Goal: Information Seeking & Learning: Learn about a topic

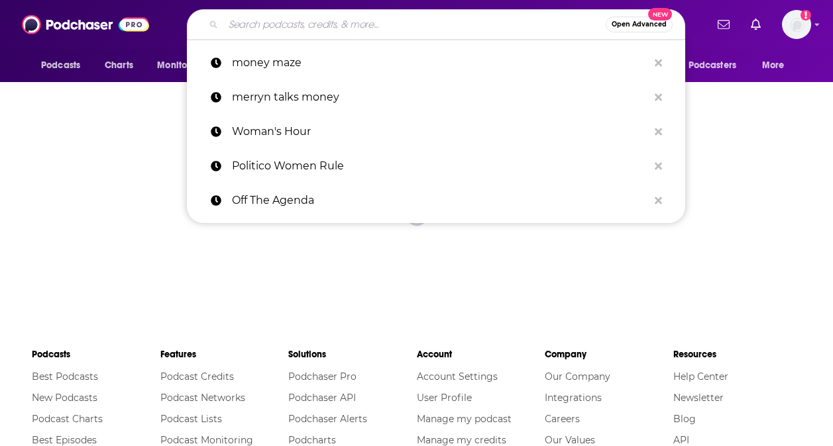
click at [336, 28] on input "Search podcasts, credits, & more..." at bounding box center [414, 24] width 382 height 21
click at [128, 68] on span "Charts" at bounding box center [119, 65] width 28 height 19
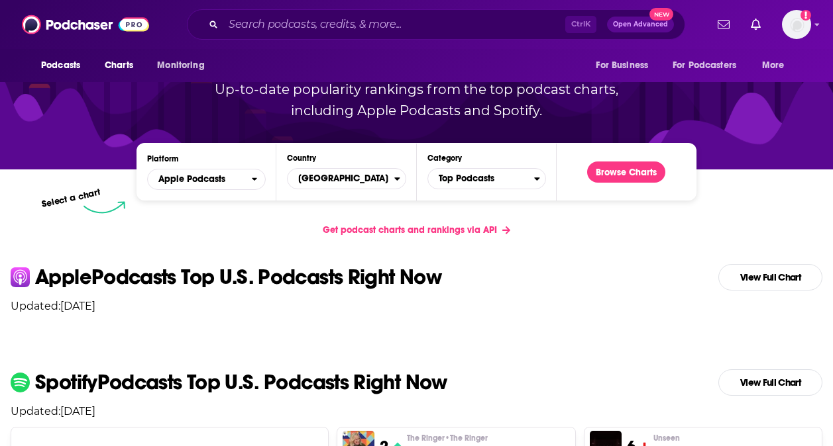
scroll to position [143, 0]
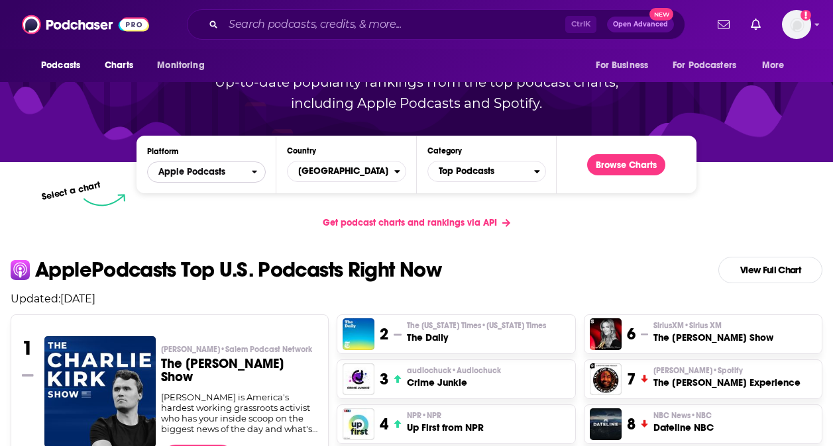
click at [223, 174] on span "Apple Podcasts" at bounding box center [191, 172] width 67 height 9
click at [379, 171] on span "[GEOGRAPHIC_DATA]" at bounding box center [340, 171] width 106 height 23
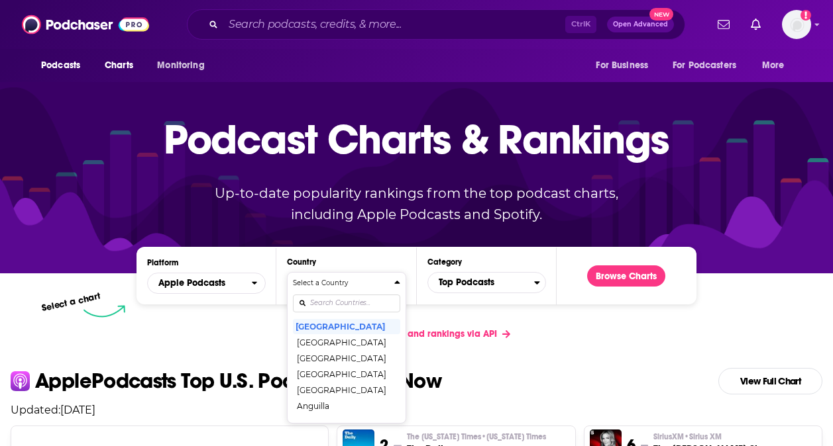
scroll to position [0, 0]
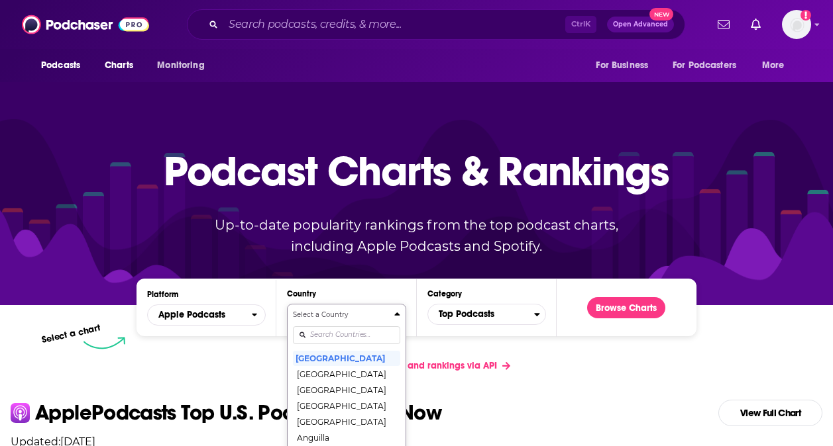
click at [346, 327] on input "Countries" at bounding box center [346, 336] width 107 height 18
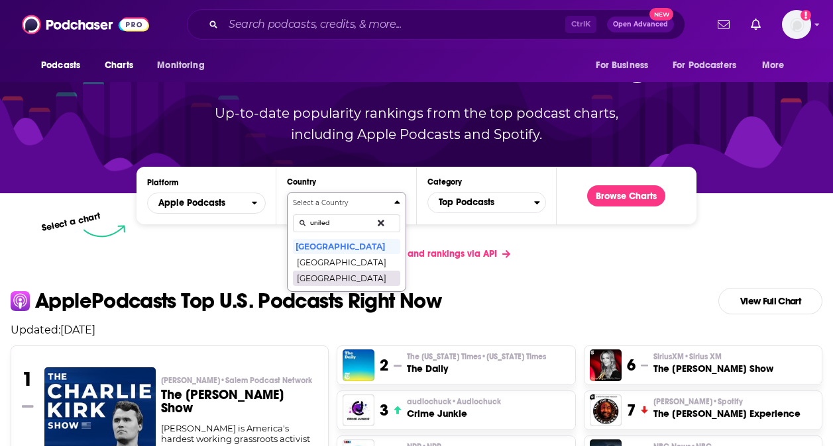
type input "united"
click at [342, 281] on button "[GEOGRAPHIC_DATA]" at bounding box center [346, 278] width 107 height 16
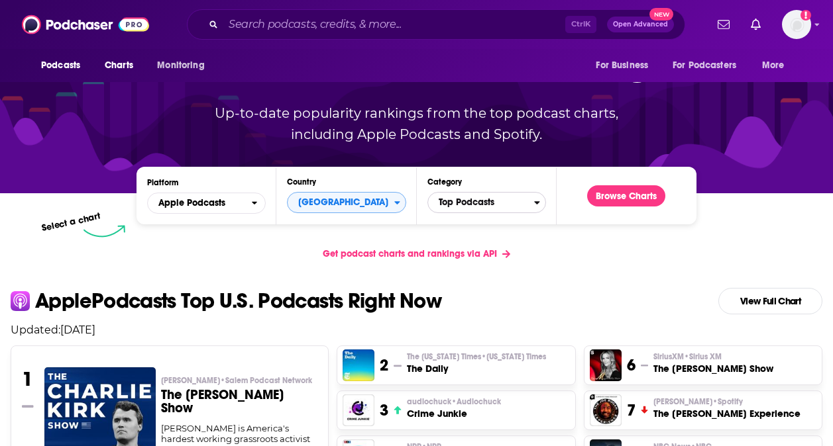
click at [482, 201] on span "Top Podcasts" at bounding box center [481, 202] width 106 height 23
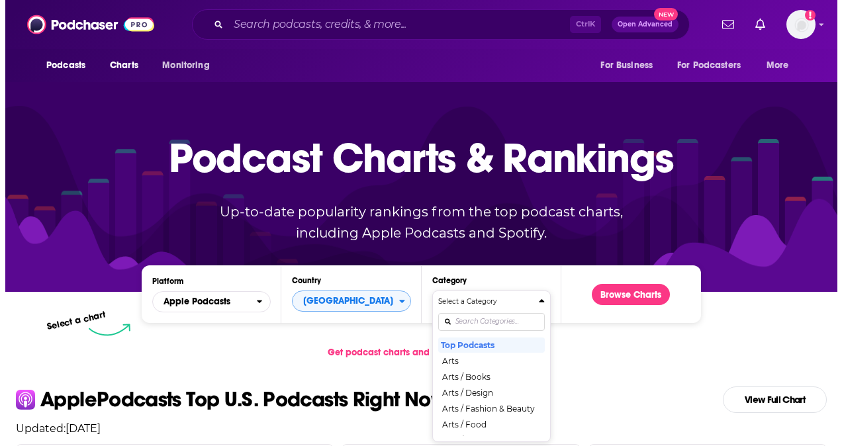
scroll to position [0, 0]
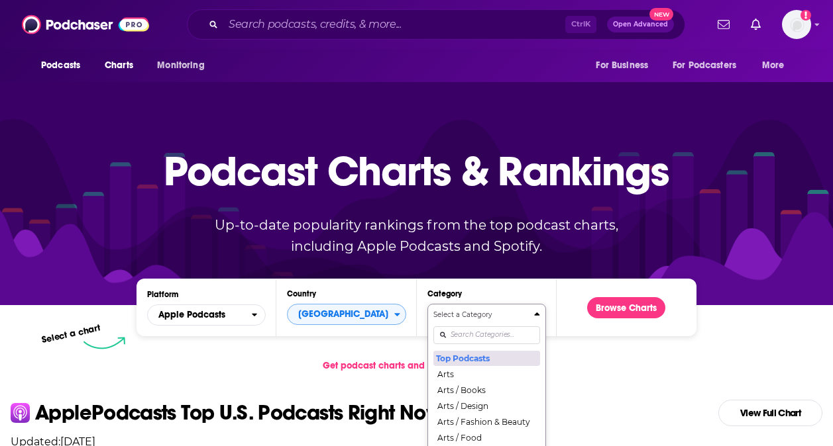
click at [489, 358] on button "Top Podcasts" at bounding box center [486, 358] width 107 height 16
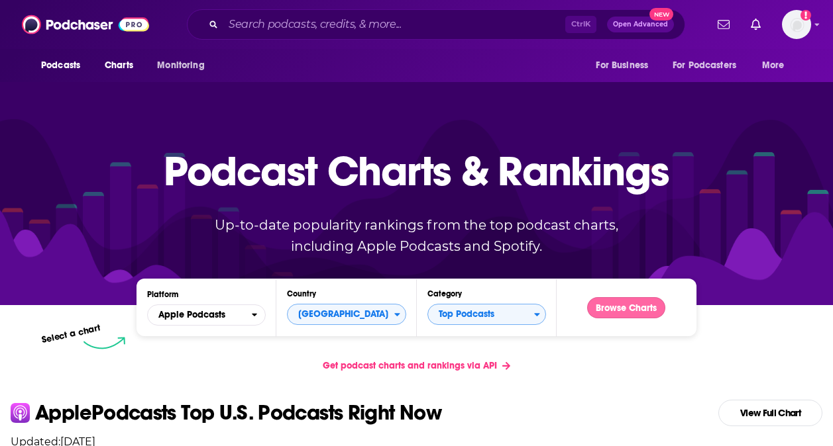
click at [614, 311] on button "Browse Charts" at bounding box center [626, 307] width 78 height 21
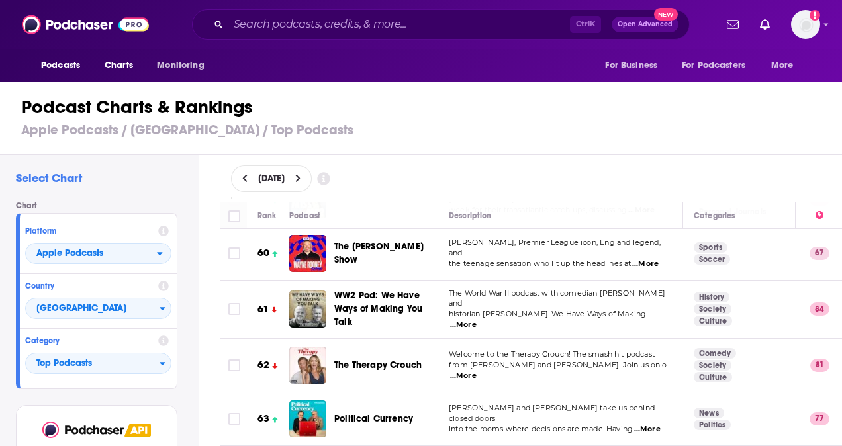
scroll to position [3248, 0]
click at [125, 365] on span "Top Podcasts" at bounding box center [93, 364] width 134 height 23
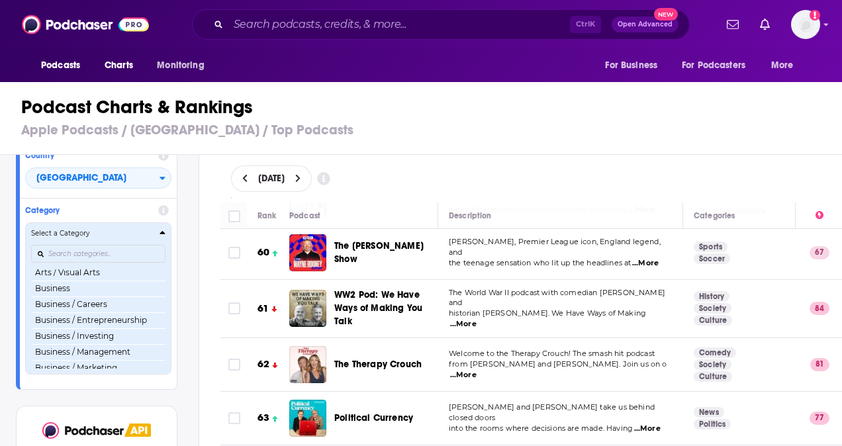
scroll to position [132, 0]
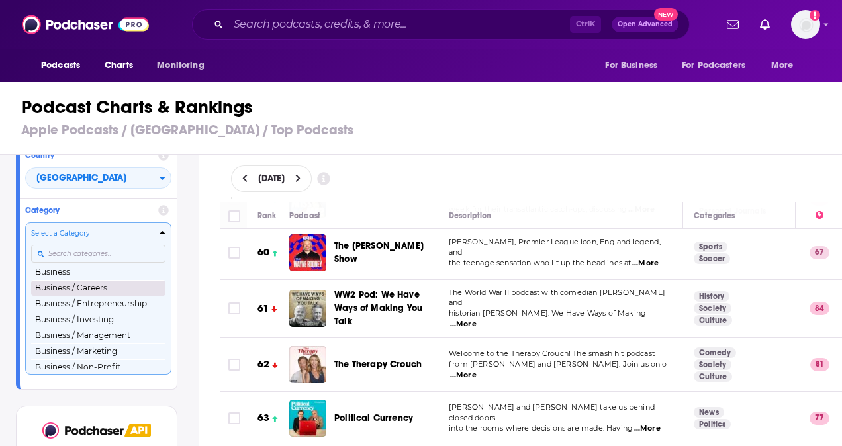
click at [91, 291] on button "Business / Careers" at bounding box center [98, 288] width 134 height 16
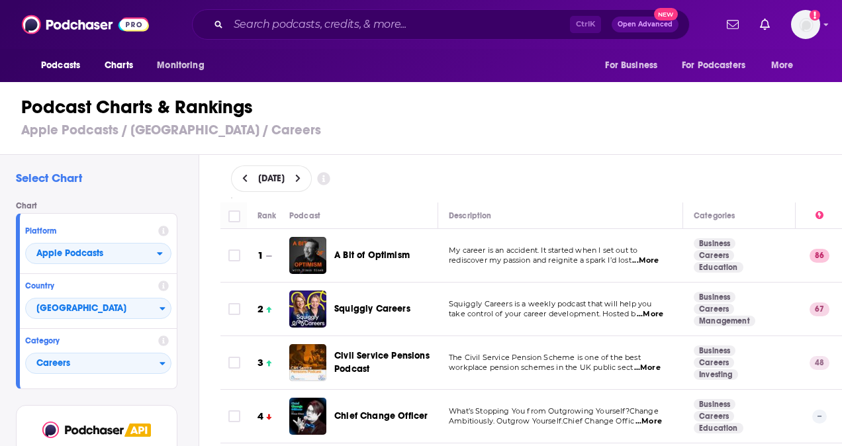
click at [460, 158] on div "[DATE]" at bounding box center [532, 179] width 644 height 48
click at [101, 253] on span "Apple Podcasts" at bounding box center [69, 253] width 67 height 9
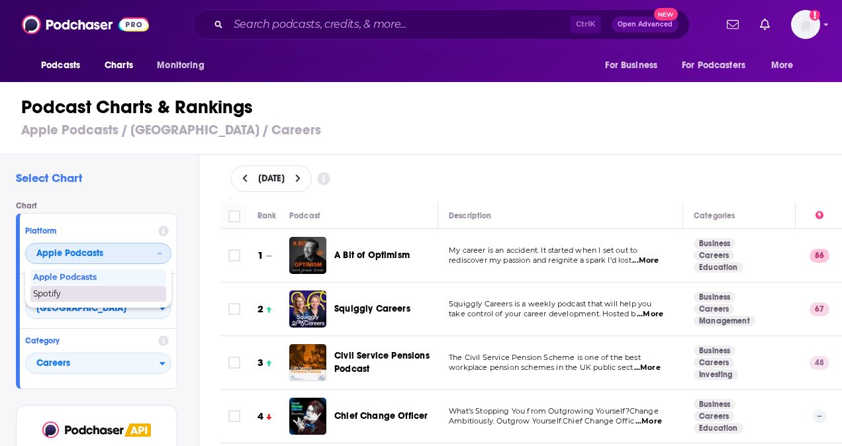
click at [95, 298] on span "Spotify" at bounding box center [97, 294] width 129 height 8
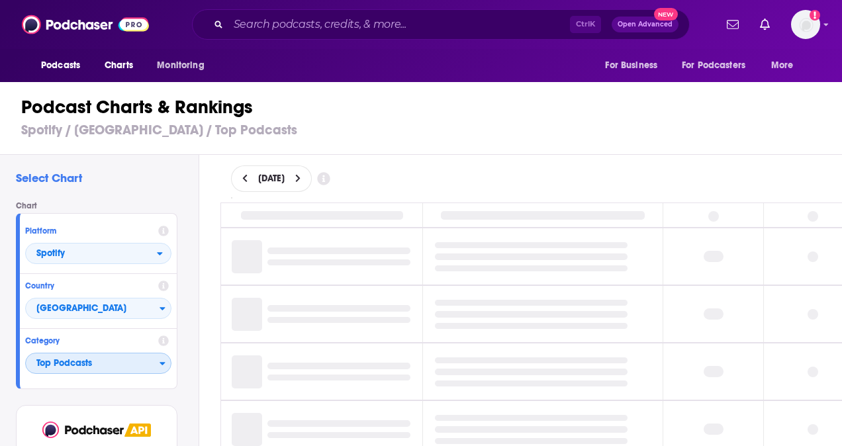
click at [132, 367] on span "Top Podcasts" at bounding box center [93, 364] width 134 height 23
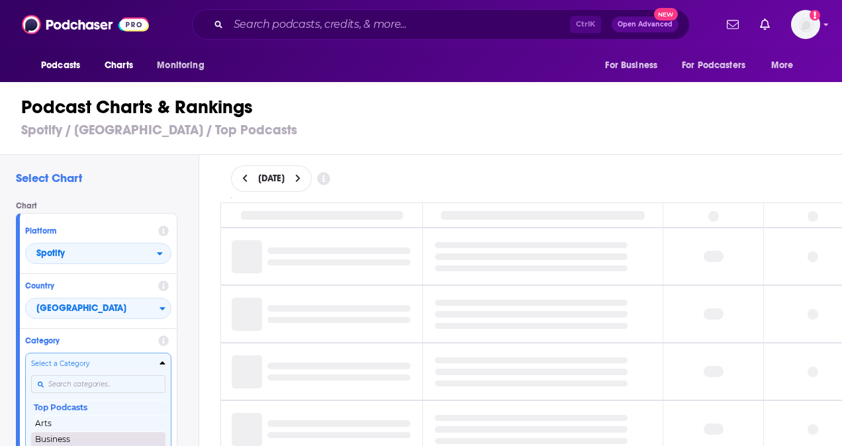
click at [98, 442] on button "Business" at bounding box center [98, 440] width 134 height 16
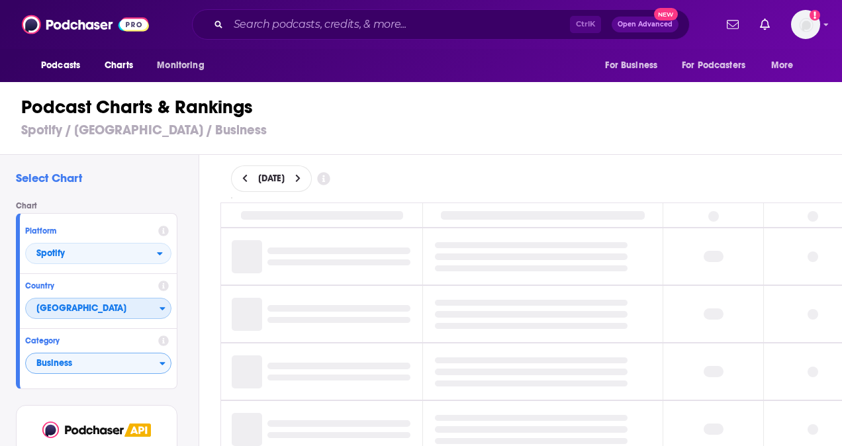
click at [142, 315] on span "[GEOGRAPHIC_DATA]" at bounding box center [93, 309] width 134 height 23
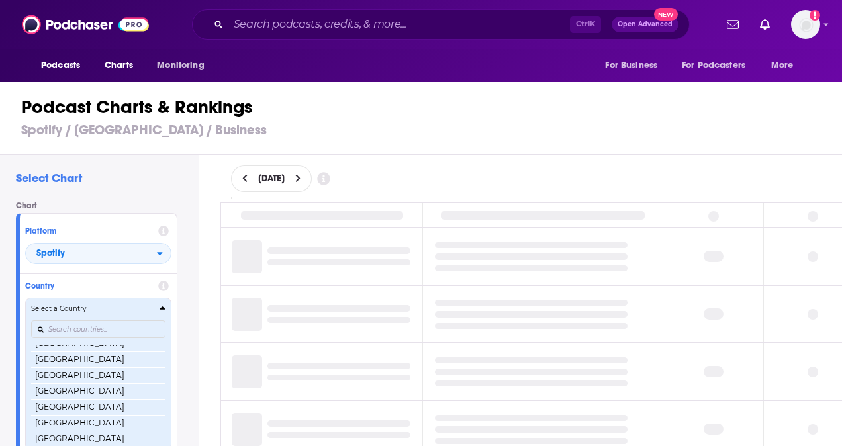
scroll to position [314, 0]
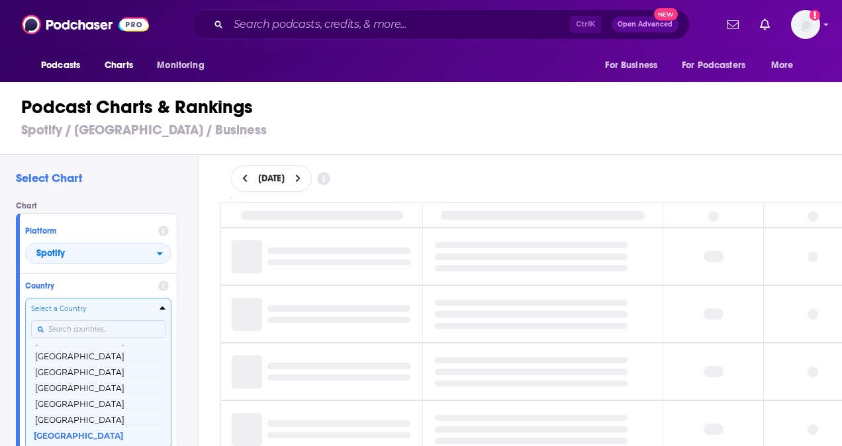
click at [119, 332] on input "Countries" at bounding box center [98, 330] width 134 height 18
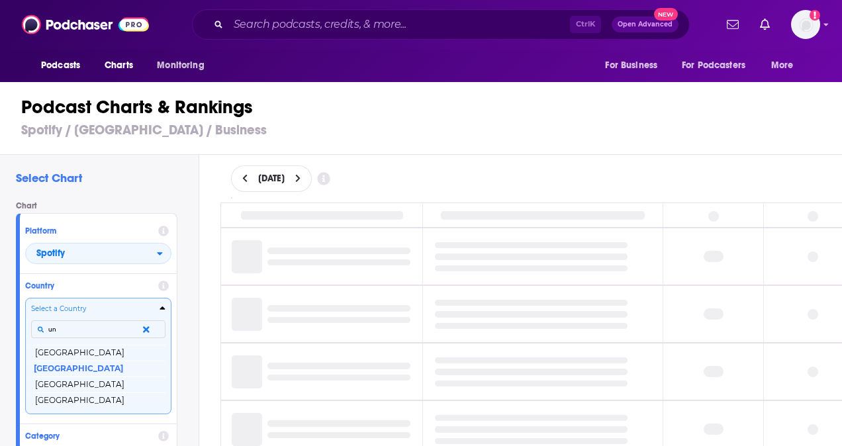
scroll to position [0, 0]
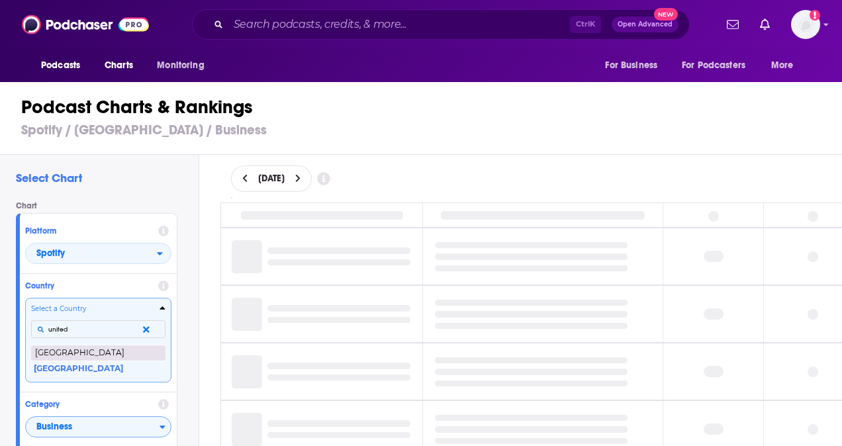
type input "united"
click at [92, 352] on button "[GEOGRAPHIC_DATA]" at bounding box center [98, 353] width 134 height 16
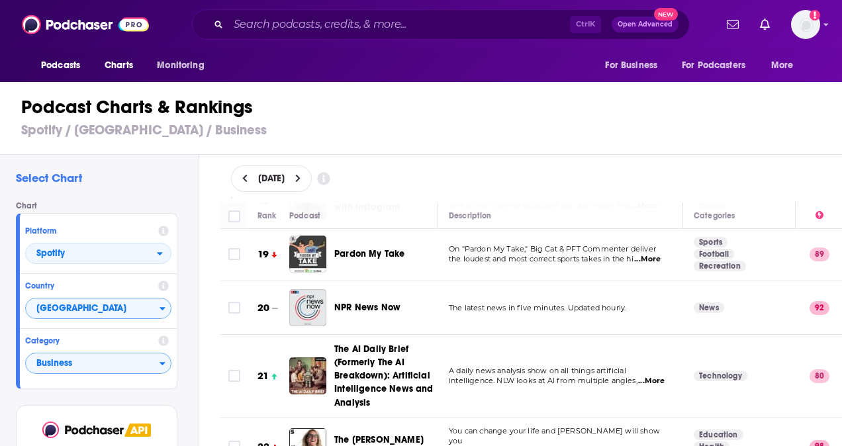
scroll to position [970, 0]
click at [95, 364] on span "Business" at bounding box center [93, 364] width 134 height 23
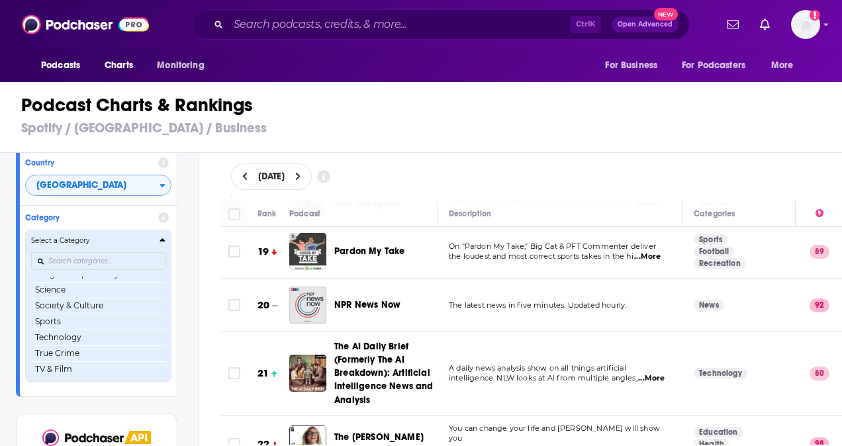
scroll to position [159, 0]
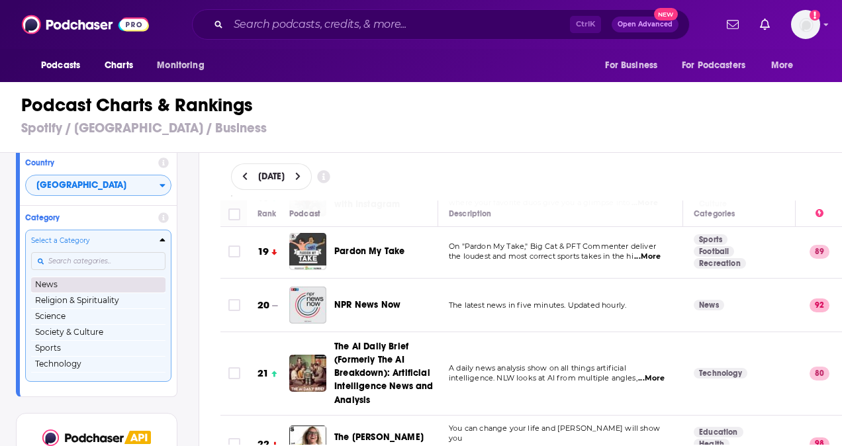
click at [96, 287] on button "News" at bounding box center [98, 285] width 134 height 16
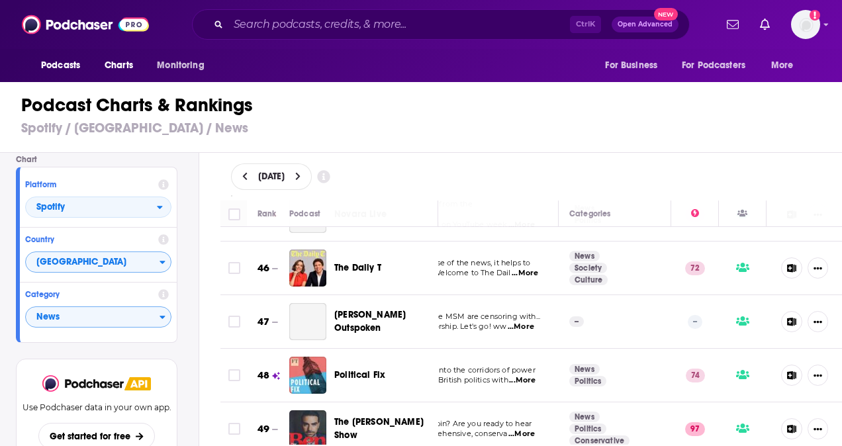
scroll to position [2474, 134]
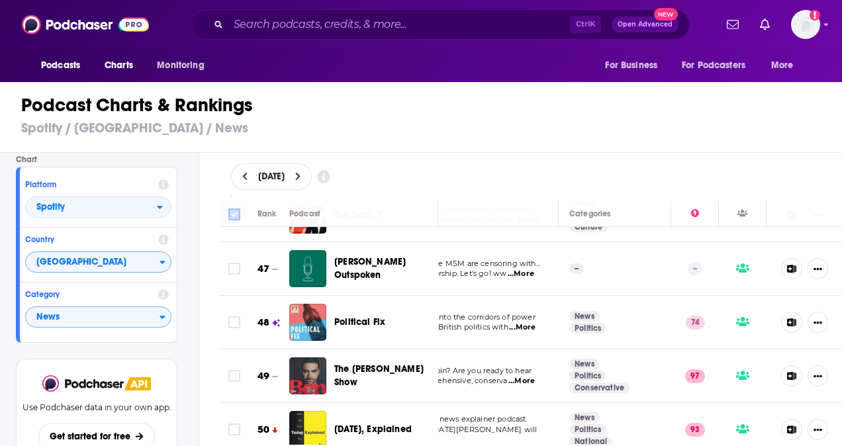
click at [235, 213] on input "Toggle select all" at bounding box center [235, 215] width 12 height 12
checkbox input "true"
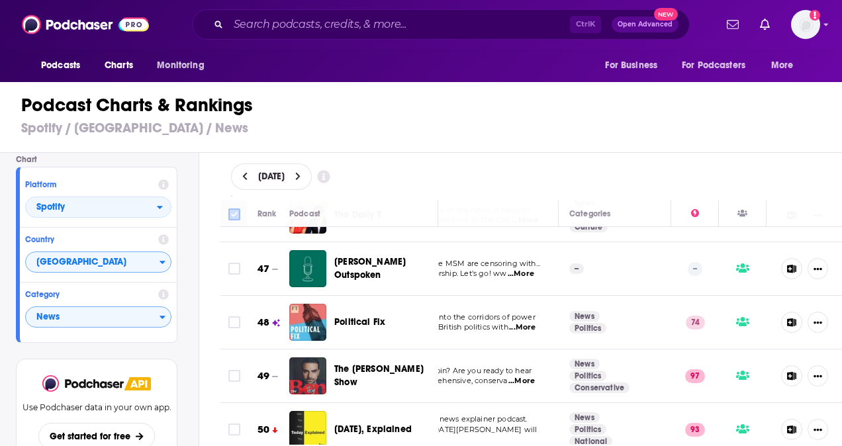
checkbox input "true"
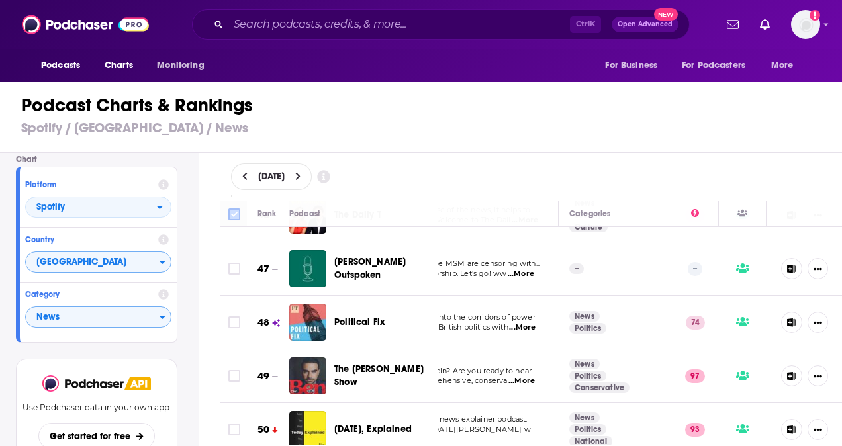
checkbox input "true"
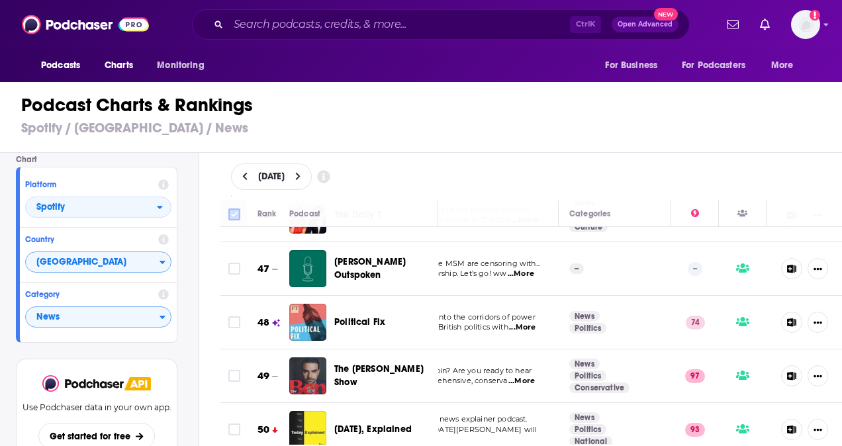
checkbox input "true"
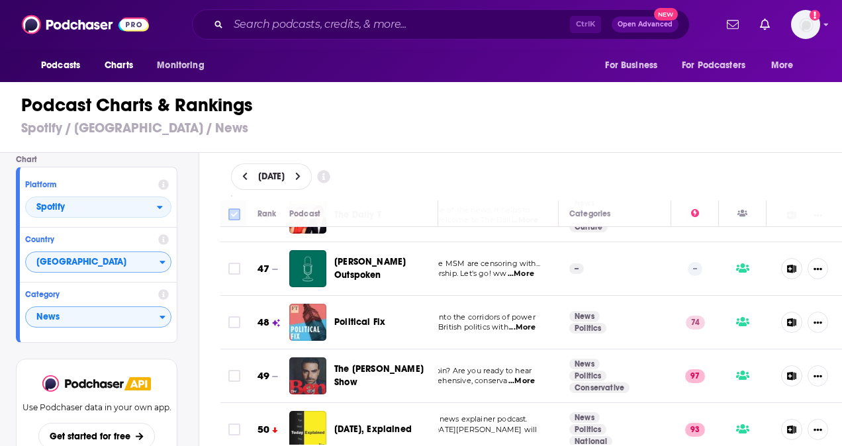
checkbox input "true"
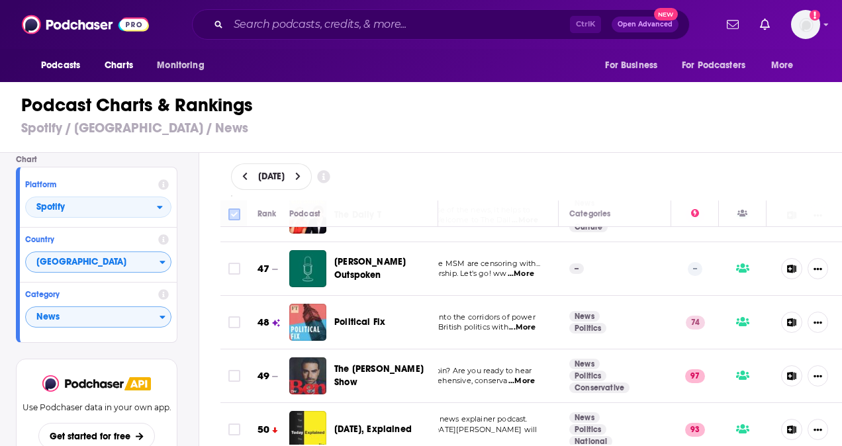
checkbox input "true"
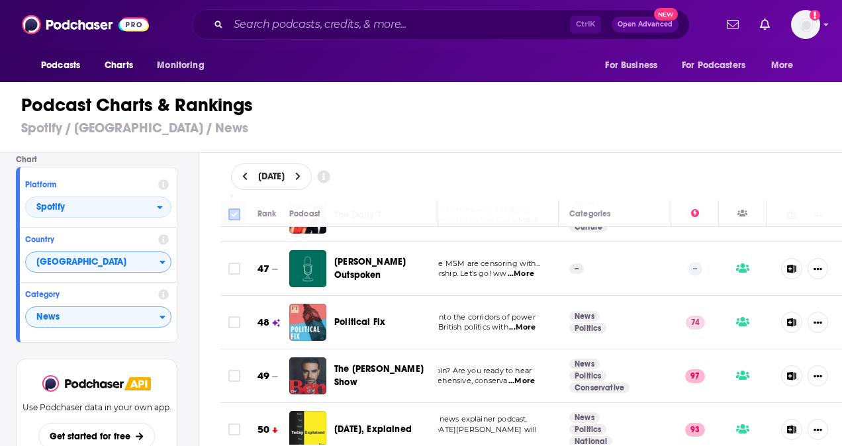
checkbox input "true"
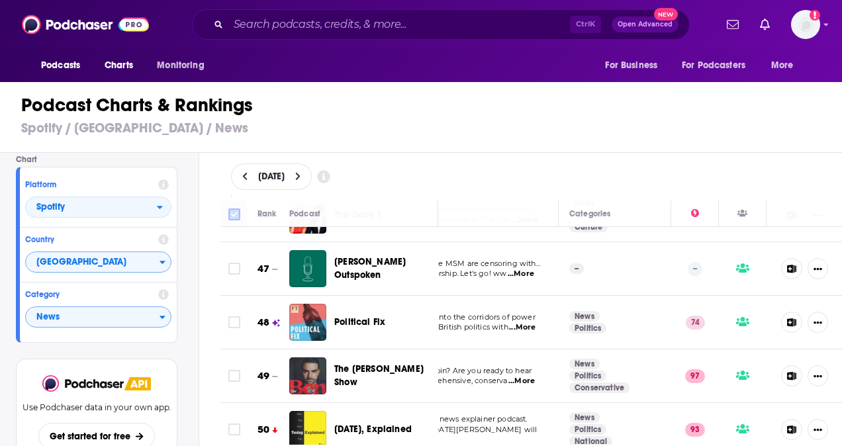
checkbox input "true"
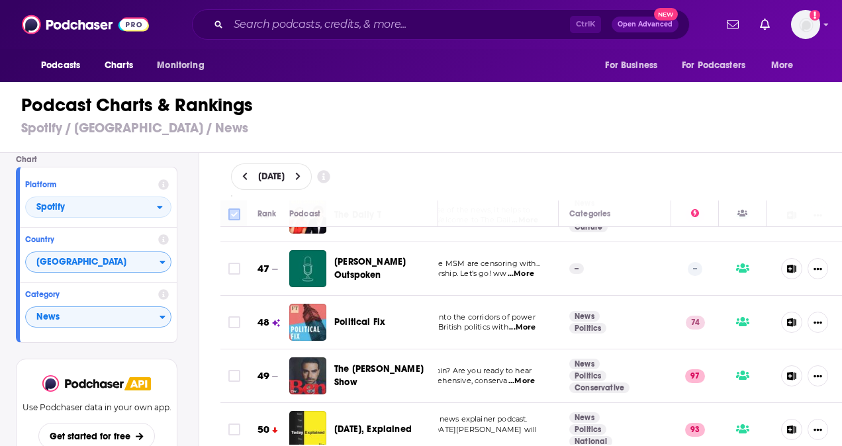
checkbox input "true"
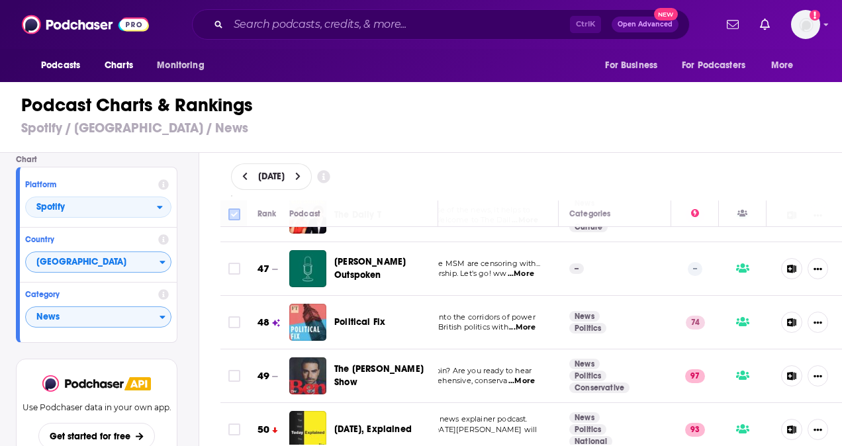
checkbox input "true"
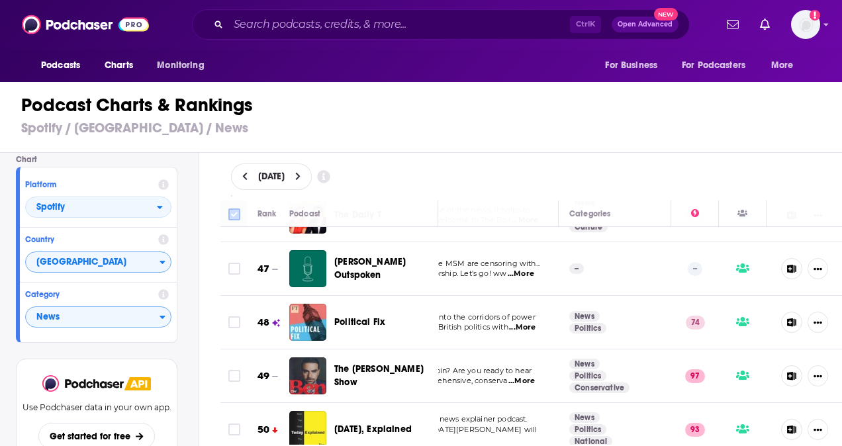
checkbox input "true"
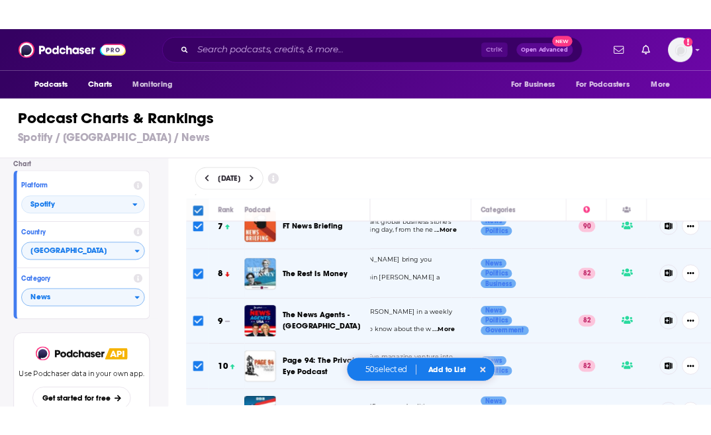
scroll to position [0, 134]
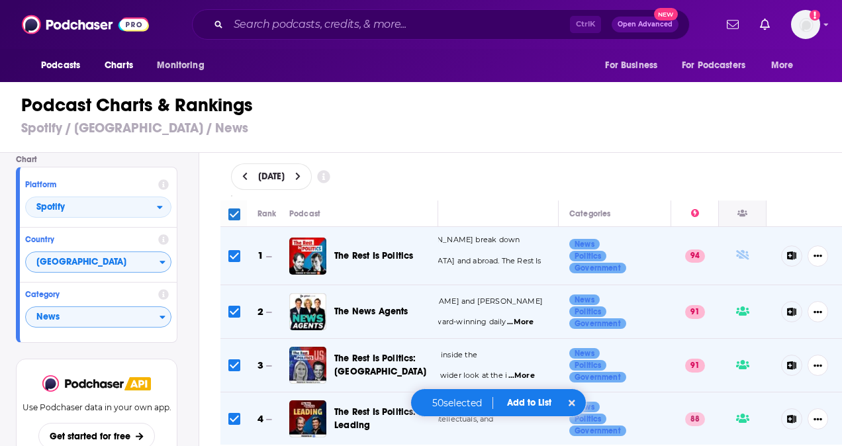
click at [738, 212] on icon at bounding box center [743, 213] width 10 height 7
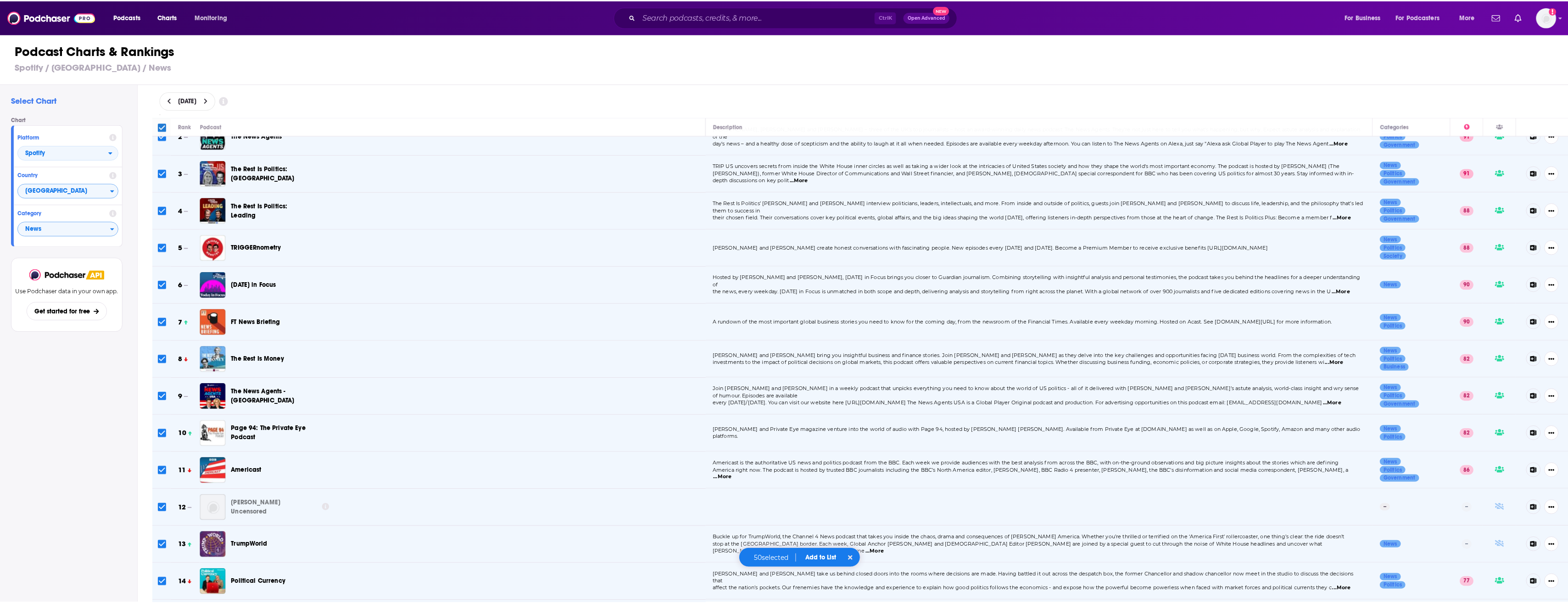
scroll to position [0, 0]
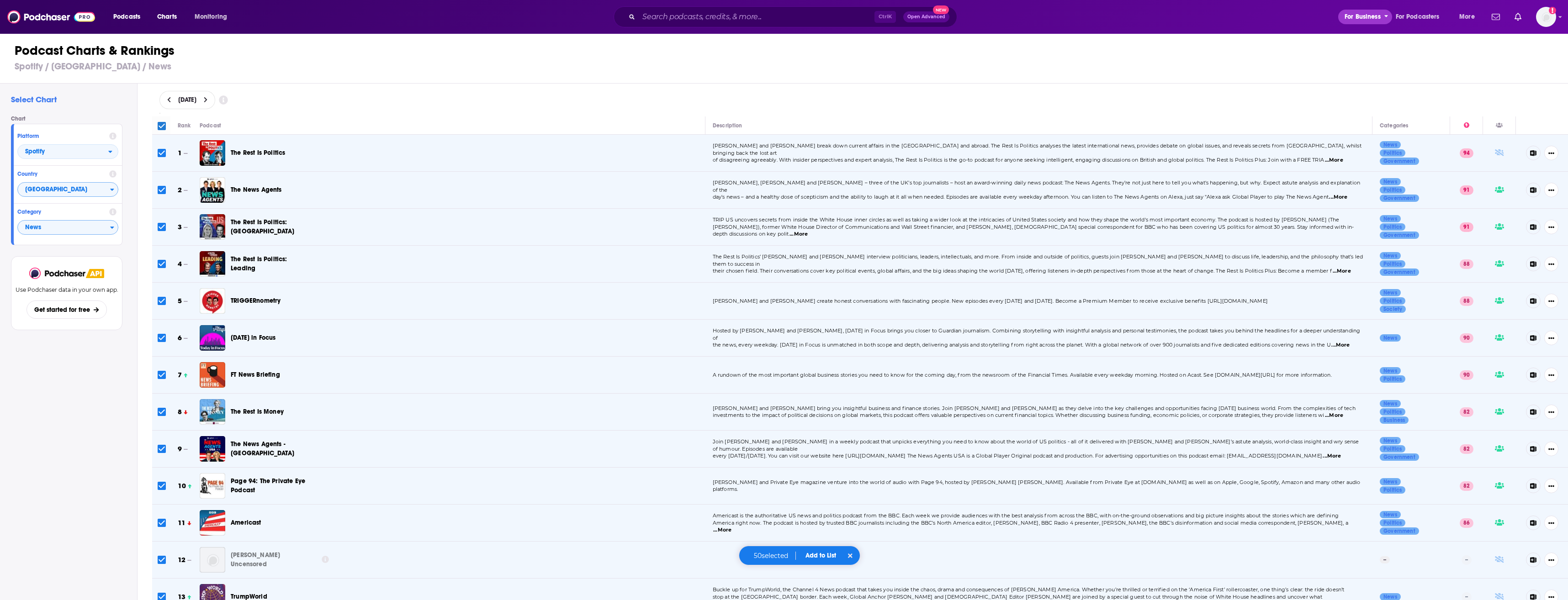
click at [574, 17] on span "For Business" at bounding box center [1362, 17] width 36 height 13
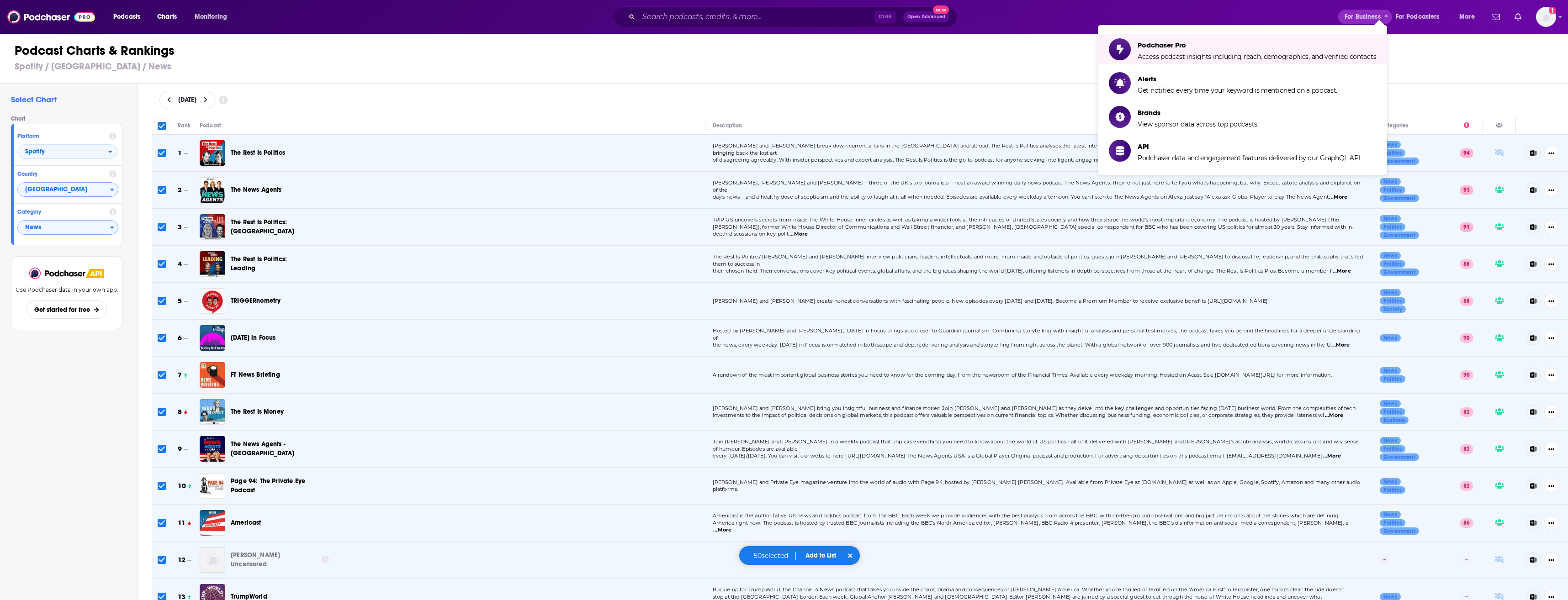
click at [415, 61] on h3 "Spotify / [GEOGRAPHIC_DATA] / News" at bounding box center [788, 66] width 1547 height 12
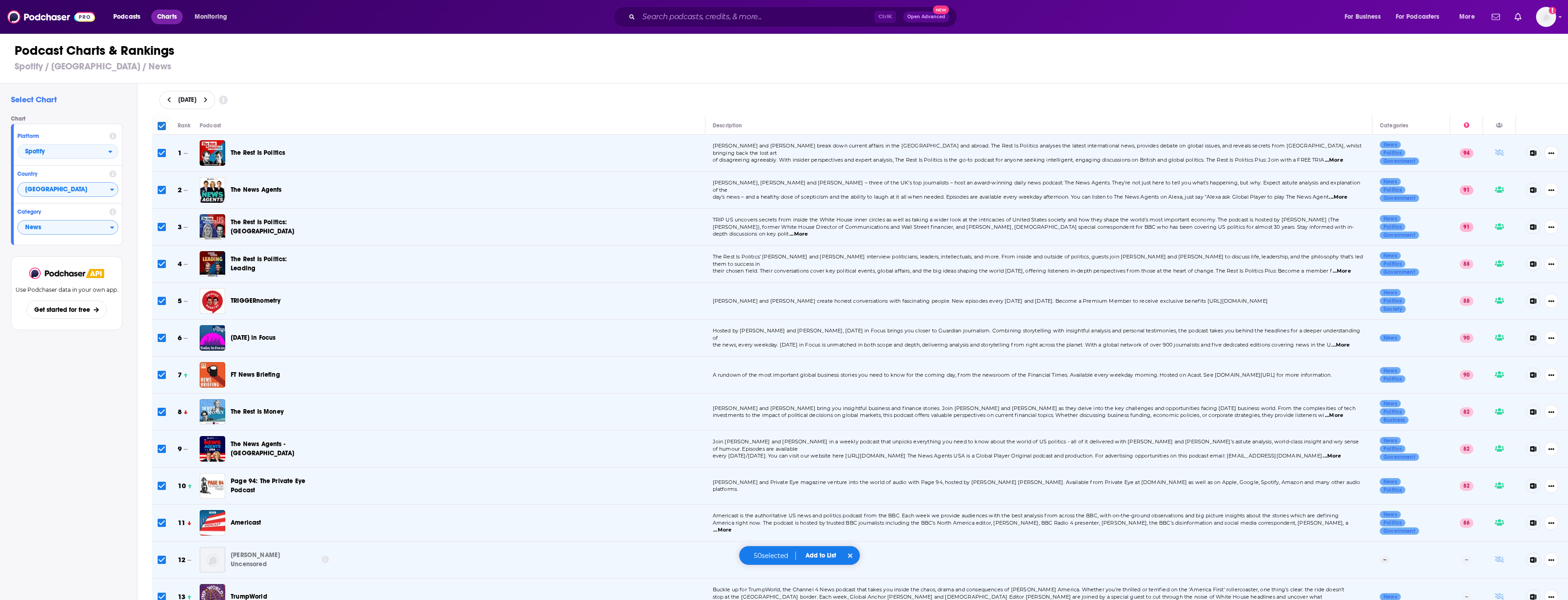
click at [170, 17] on span "Charts" at bounding box center [167, 17] width 19 height 13
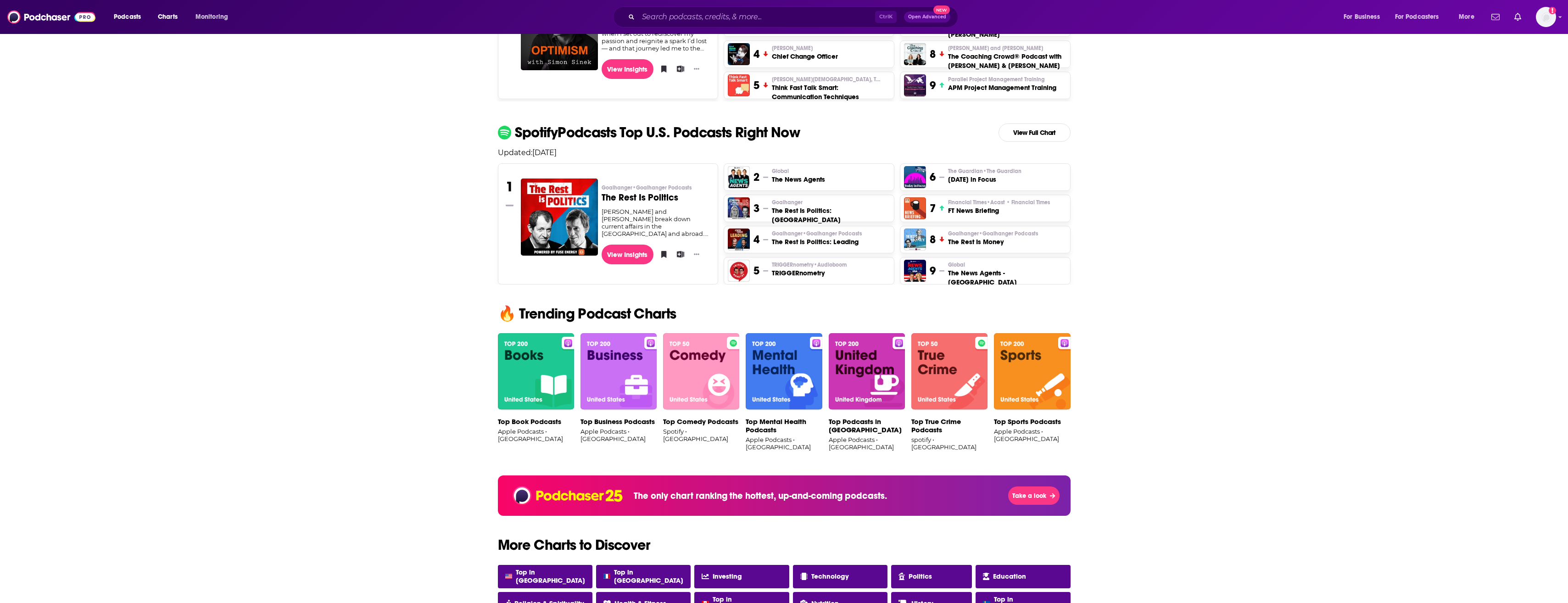
scroll to position [319, 0]
